Goal: Information Seeking & Learning: Learn about a topic

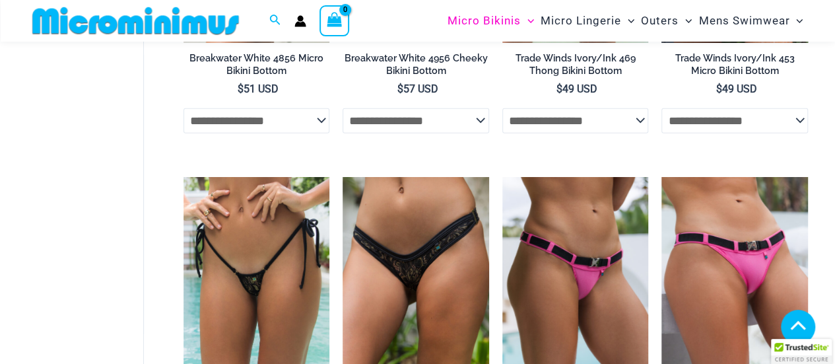
scroll to position [2041, 0]
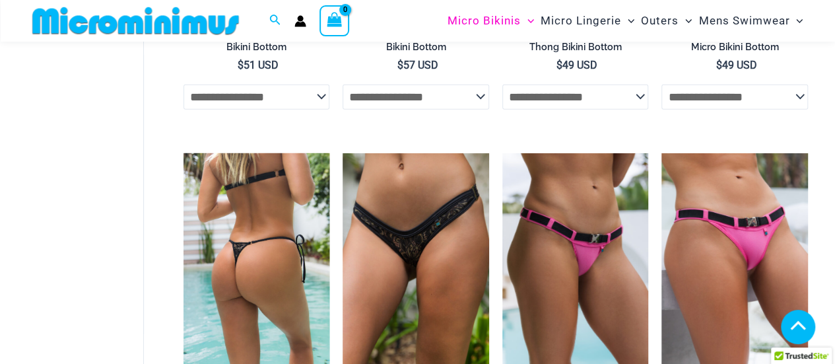
click at [257, 216] on img at bounding box center [256, 262] width 146 height 219
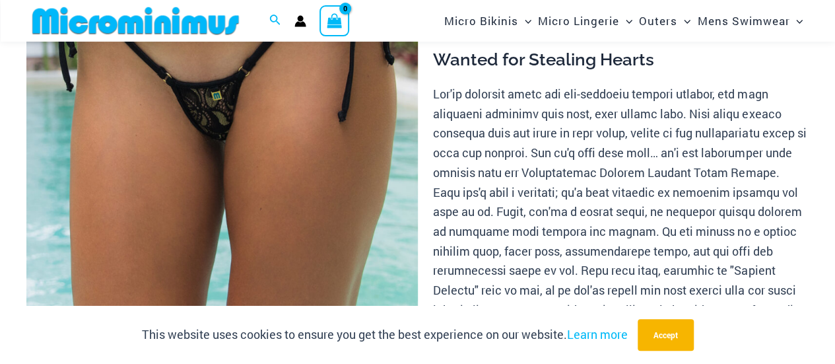
scroll to position [318, 0]
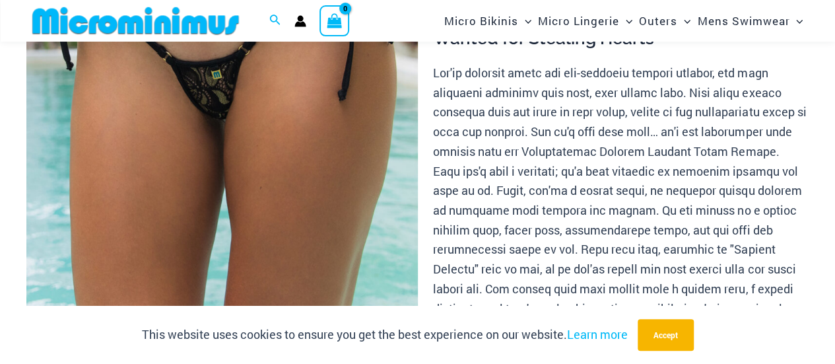
click at [406, 205] on img at bounding box center [221, 95] width 391 height 587
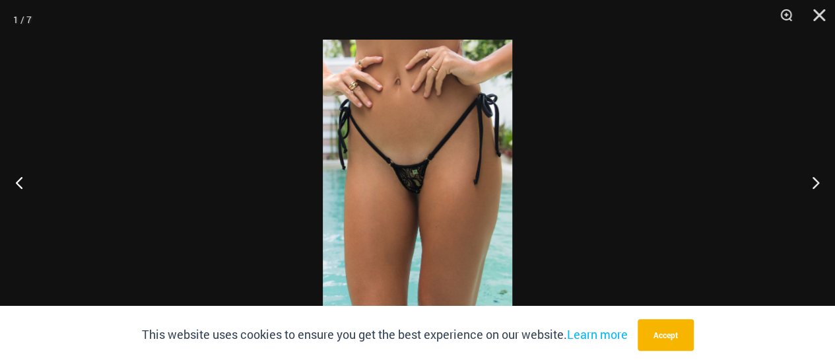
click at [607, 131] on div at bounding box center [417, 182] width 835 height 364
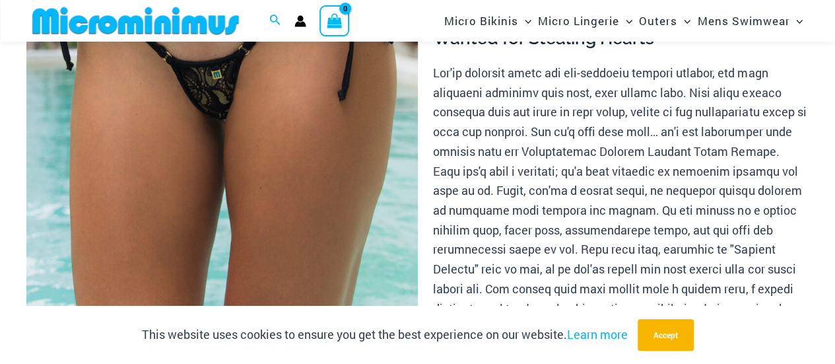
click at [323, 140] on img at bounding box center [221, 95] width 391 height 587
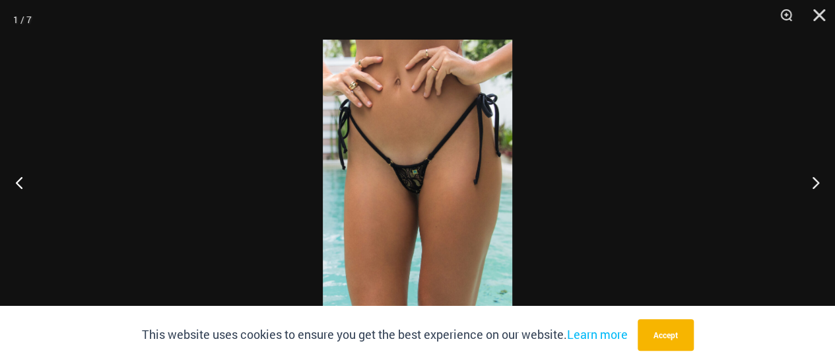
click at [426, 139] on img at bounding box center [417, 182] width 189 height 284
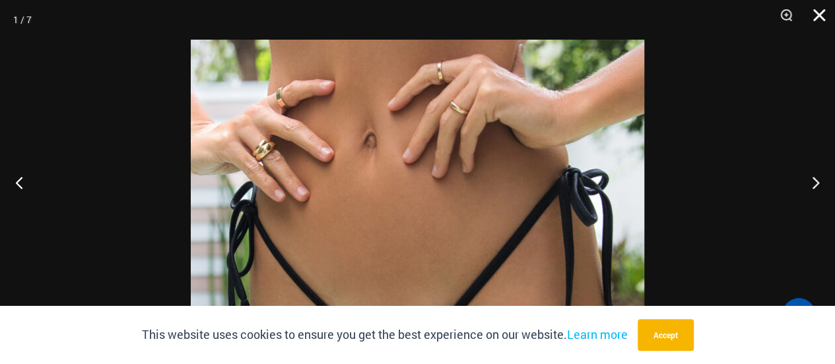
click at [823, 16] on button "Close" at bounding box center [814, 20] width 33 height 40
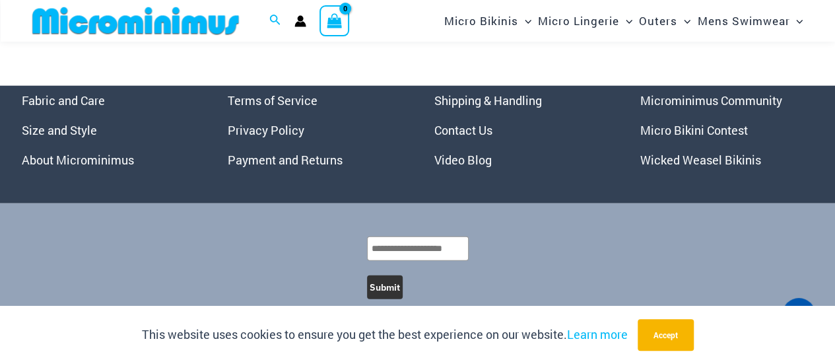
scroll to position [4172, 0]
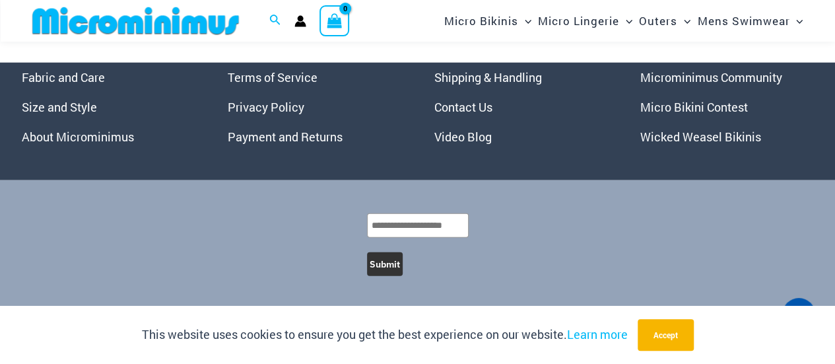
click at [684, 110] on link "Micro Bikini Contest" at bounding box center [694, 107] width 108 height 16
